Goal: Information Seeking & Learning: Learn about a topic

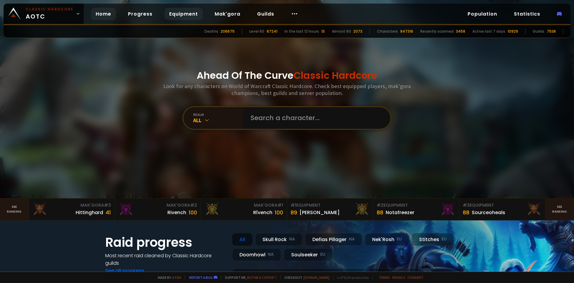
click at [176, 13] on link "Equipment" at bounding box center [183, 14] width 38 height 12
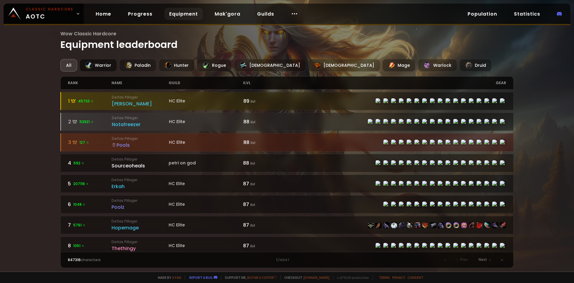
click at [104, 69] on div "Warrior" at bounding box center [98, 65] width 37 height 13
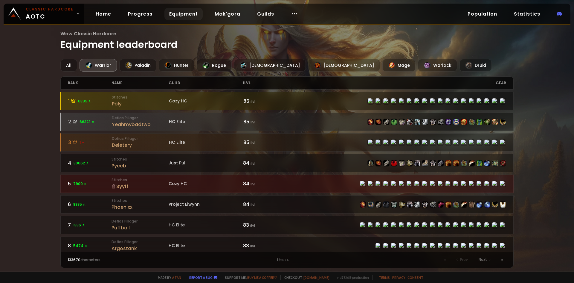
click at [529, 153] on div "Wow Classic Hardcore Equipment leaderboard All Warrior Paladin Hunter Rogue Pri…" at bounding box center [287, 135] width 574 height 271
click at [530, 153] on div "Wow Classic Hardcore Equipment leaderboard All Warrior Paladin Hunter Rogue Pri…" at bounding box center [287, 135] width 574 height 271
click at [529, 153] on div "Wow Classic Hardcore Equipment leaderboard All Warrior Paladin Hunter Rogue Pri…" at bounding box center [287, 135] width 574 height 271
click at [527, 164] on div "Wow Classic Hardcore Equipment leaderboard All Warrior Paladin Hunter Rogue Pri…" at bounding box center [287, 135] width 574 height 271
click at [536, 161] on div "Wow Classic Hardcore Equipment leaderboard All Warrior Paladin Hunter Rogue Pri…" at bounding box center [287, 135] width 574 height 271
